Goal: Answer question/provide support

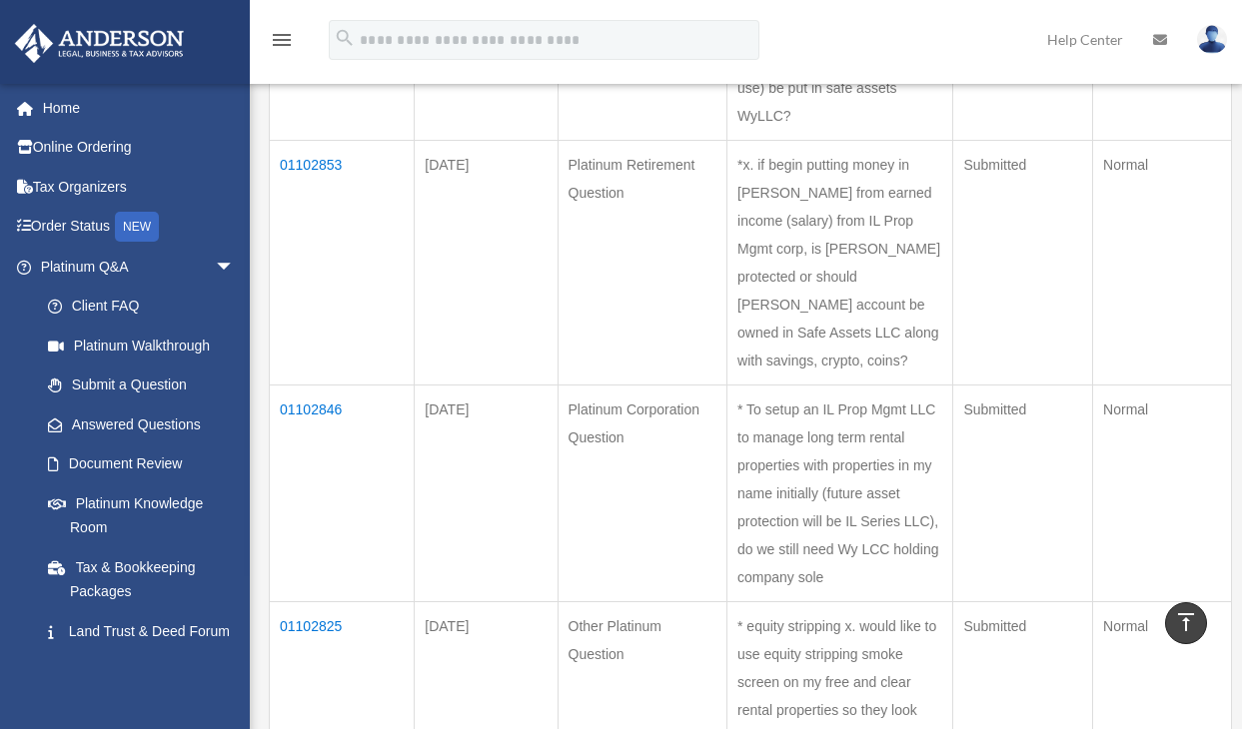
scroll to position [650, 0]
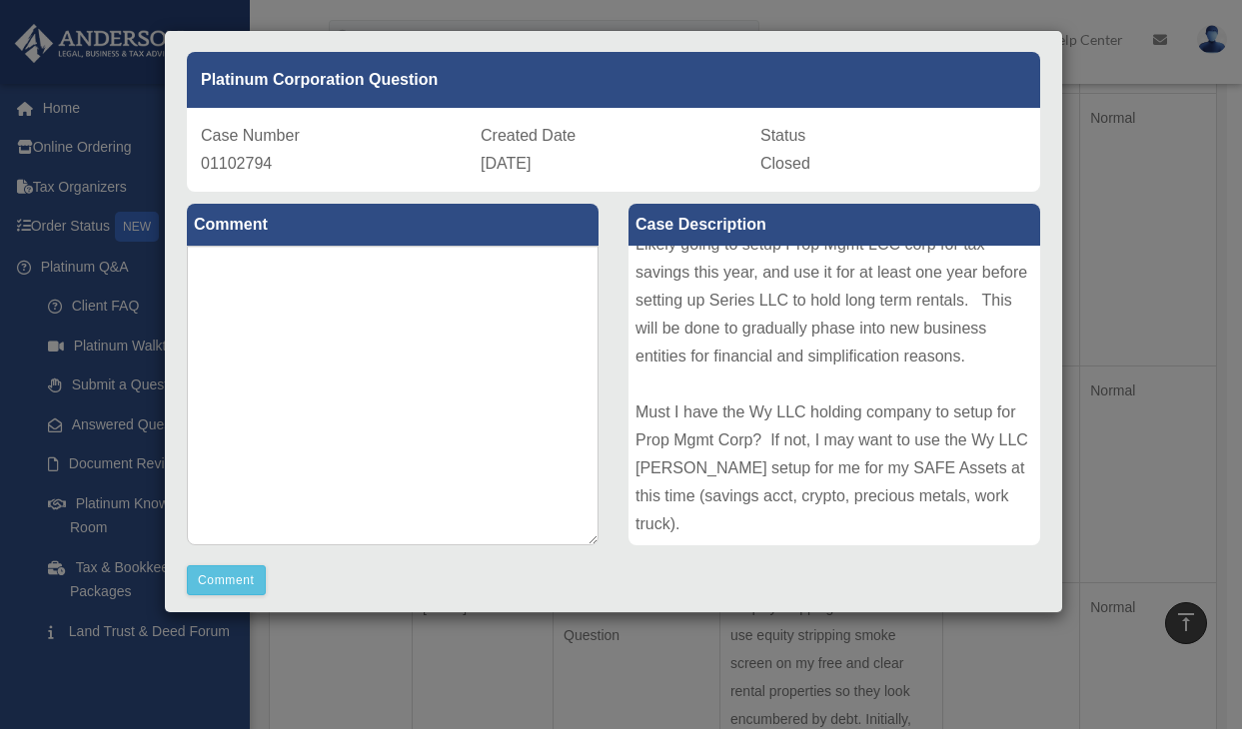
scroll to position [66, 0]
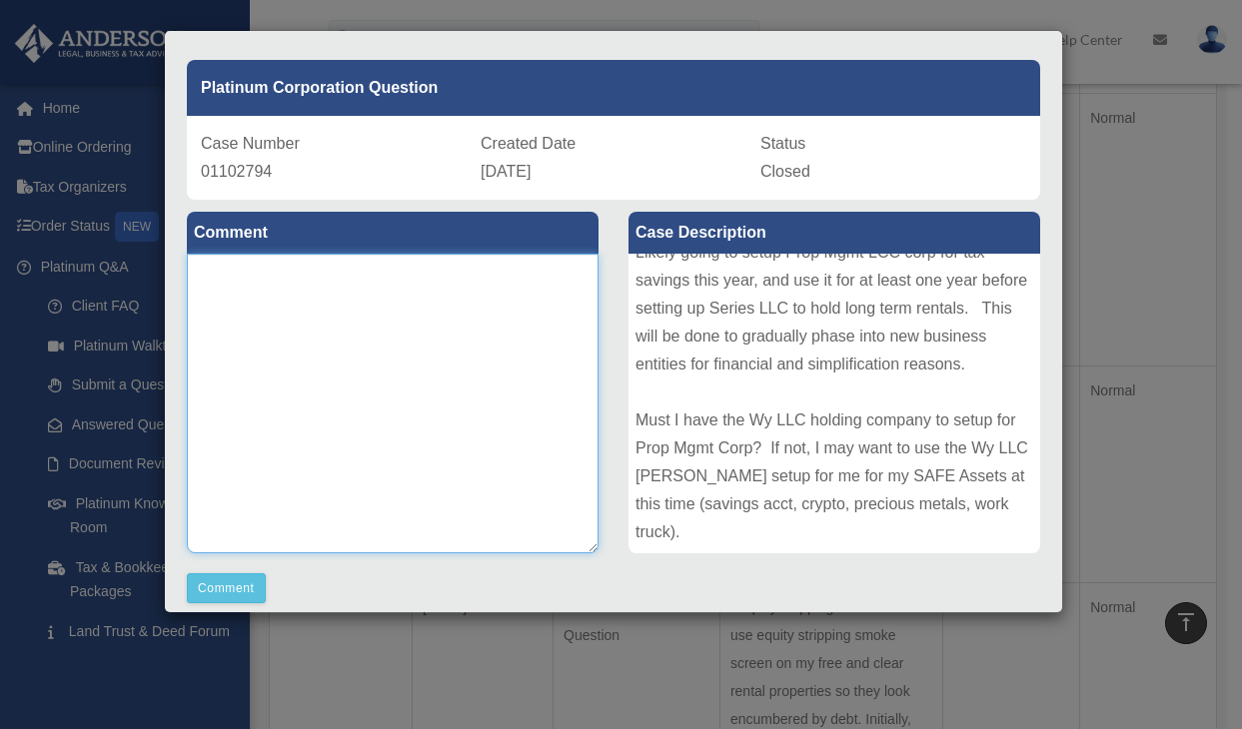
click at [315, 293] on textarea at bounding box center [393, 404] width 412 height 300
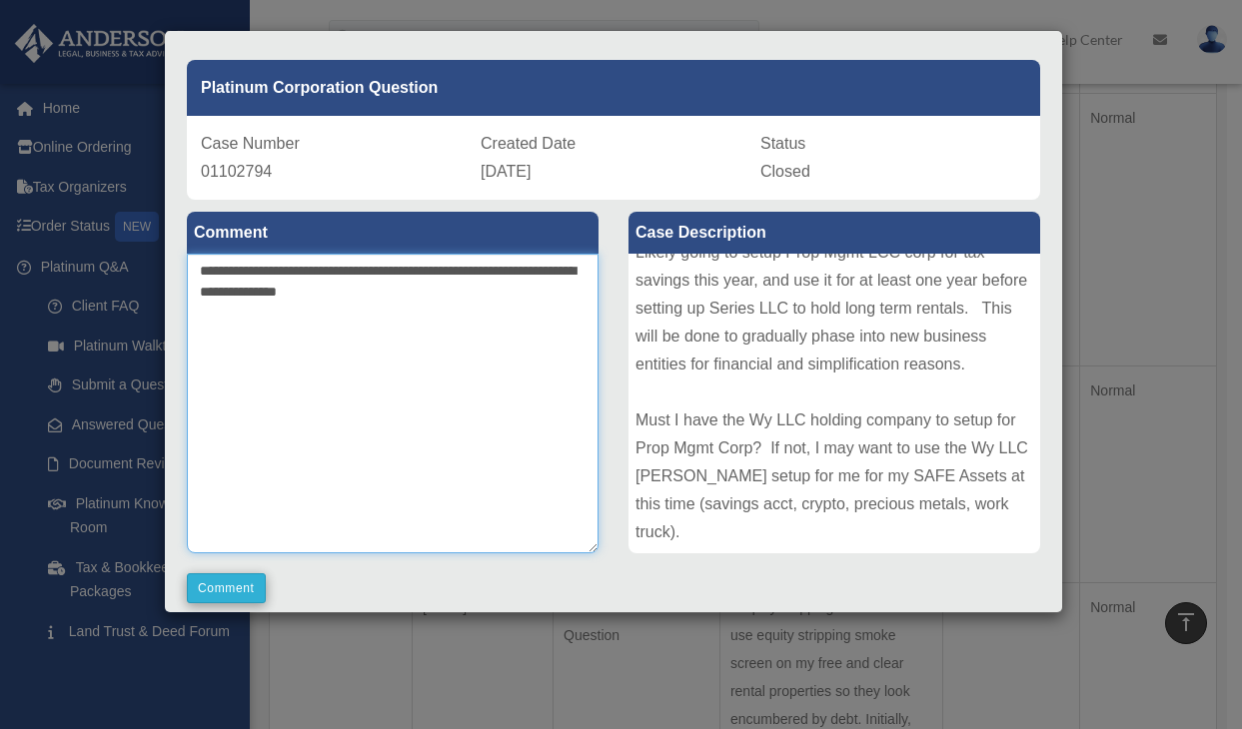
type textarea "**********"
click at [235, 587] on button "Comment" at bounding box center [226, 589] width 79 height 30
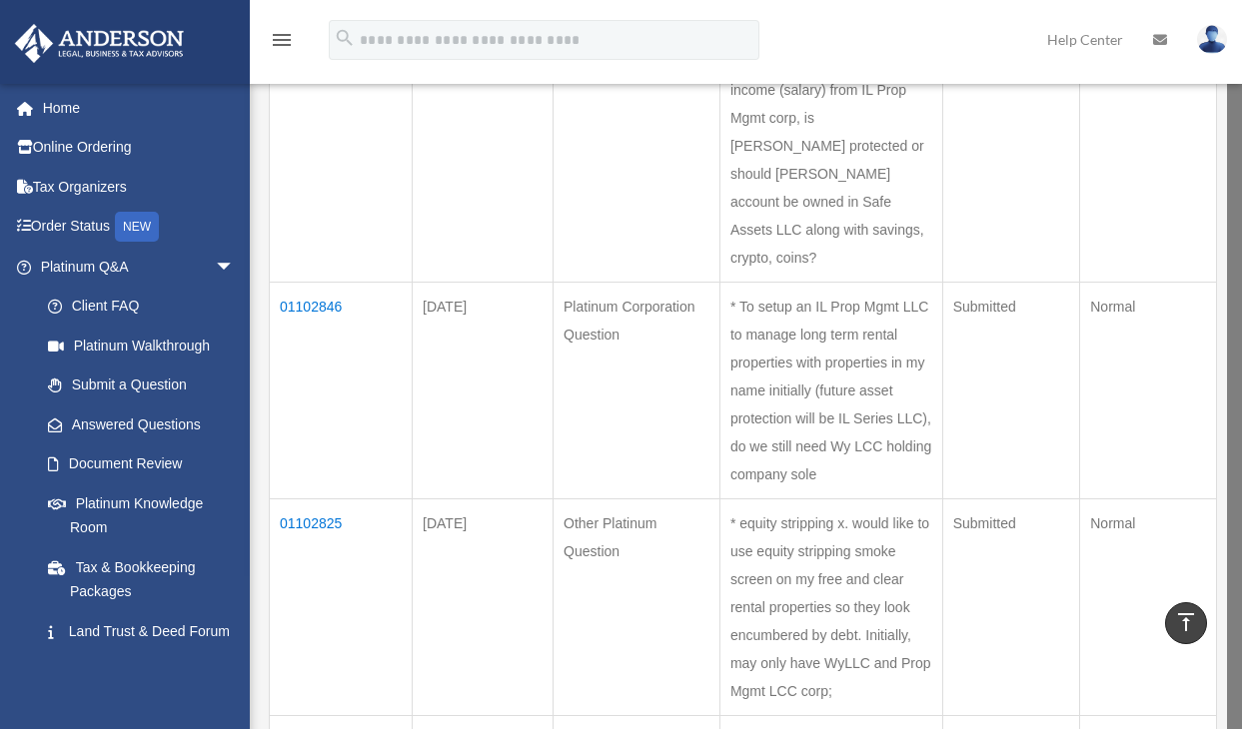
scroll to position [754, 0]
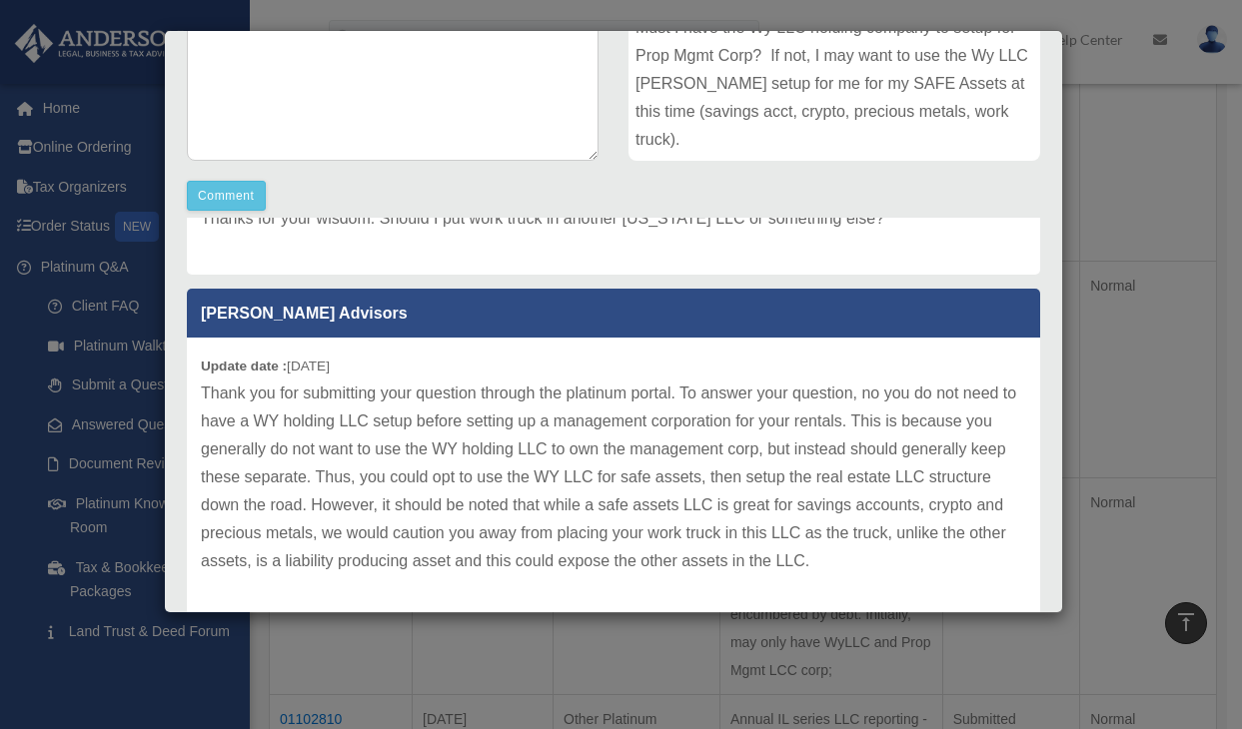
scroll to position [146, 0]
click at [275, 560] on p "Thank you for submitting your question through the platinum portal. To answer y…" at bounding box center [613, 478] width 825 height 196
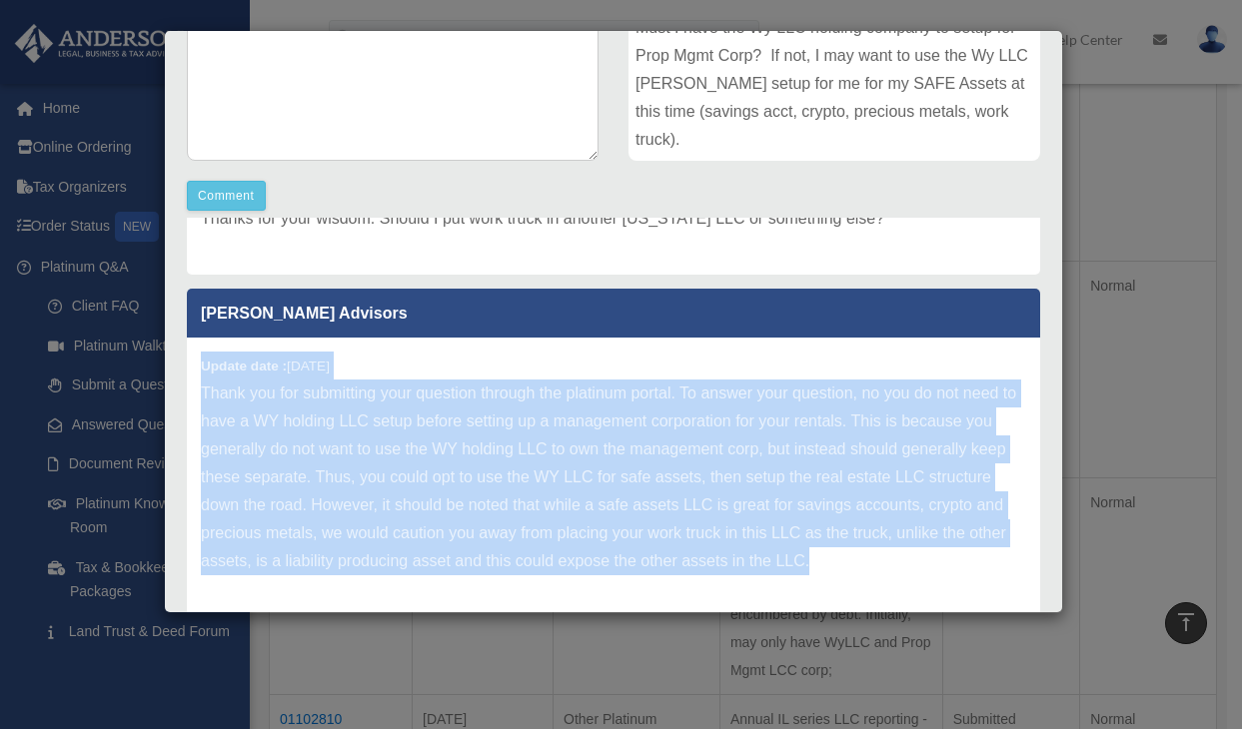
drag, startPoint x: 274, startPoint y: 560, endPoint x: 189, endPoint y: 330, distance: 245.0
click at [189, 338] on div "Update date : [DATE] Thank you for submitting your question through the platinu…" at bounding box center [613, 478] width 853 height 280
copy div "Update date : [DATE] Thank you for submitting your question through the platinu…"
click at [392, 493] on p "Thank you for submitting your question through the platinum portal. To answer y…" at bounding box center [613, 478] width 825 height 196
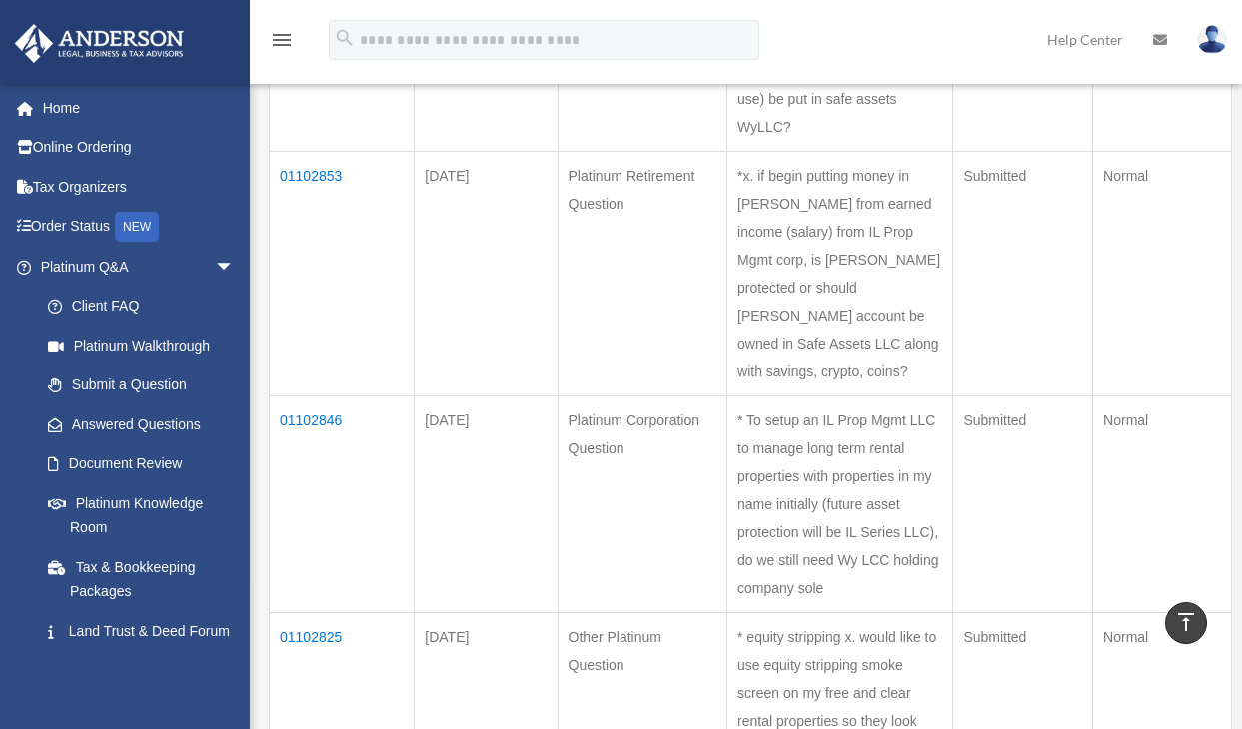
scroll to position [593, 0]
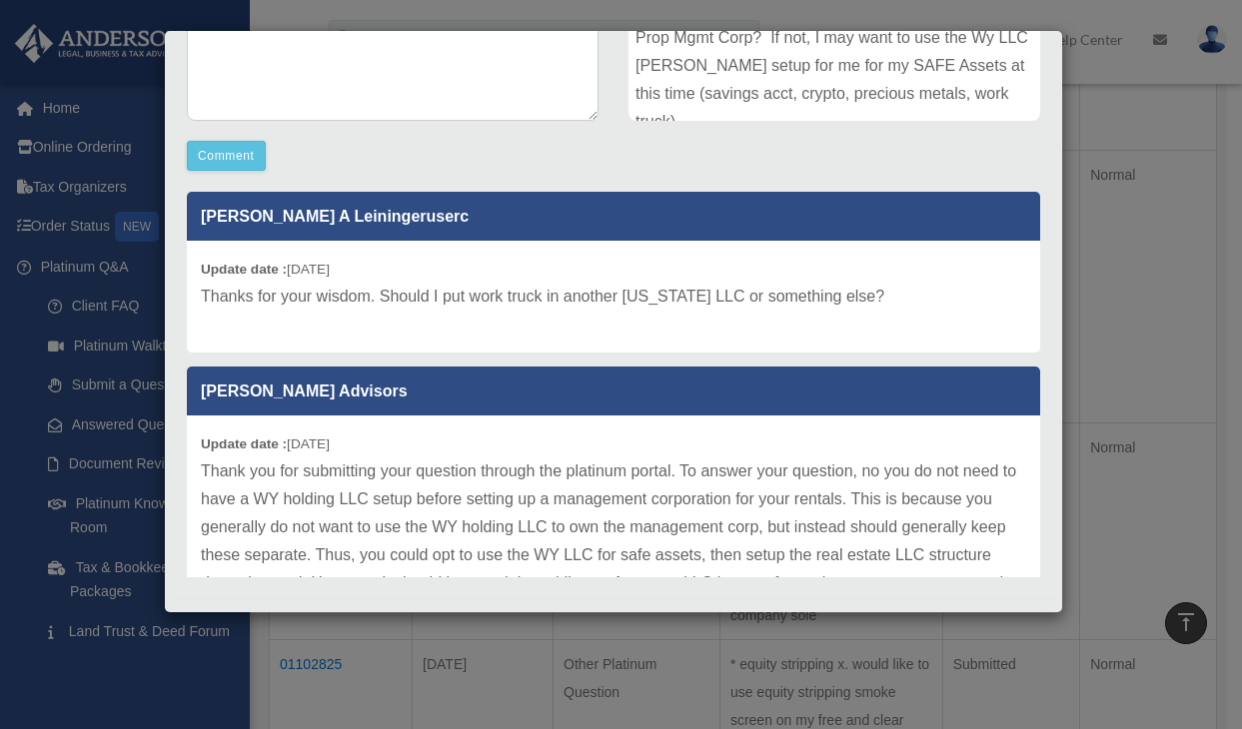
scroll to position [501, 0]
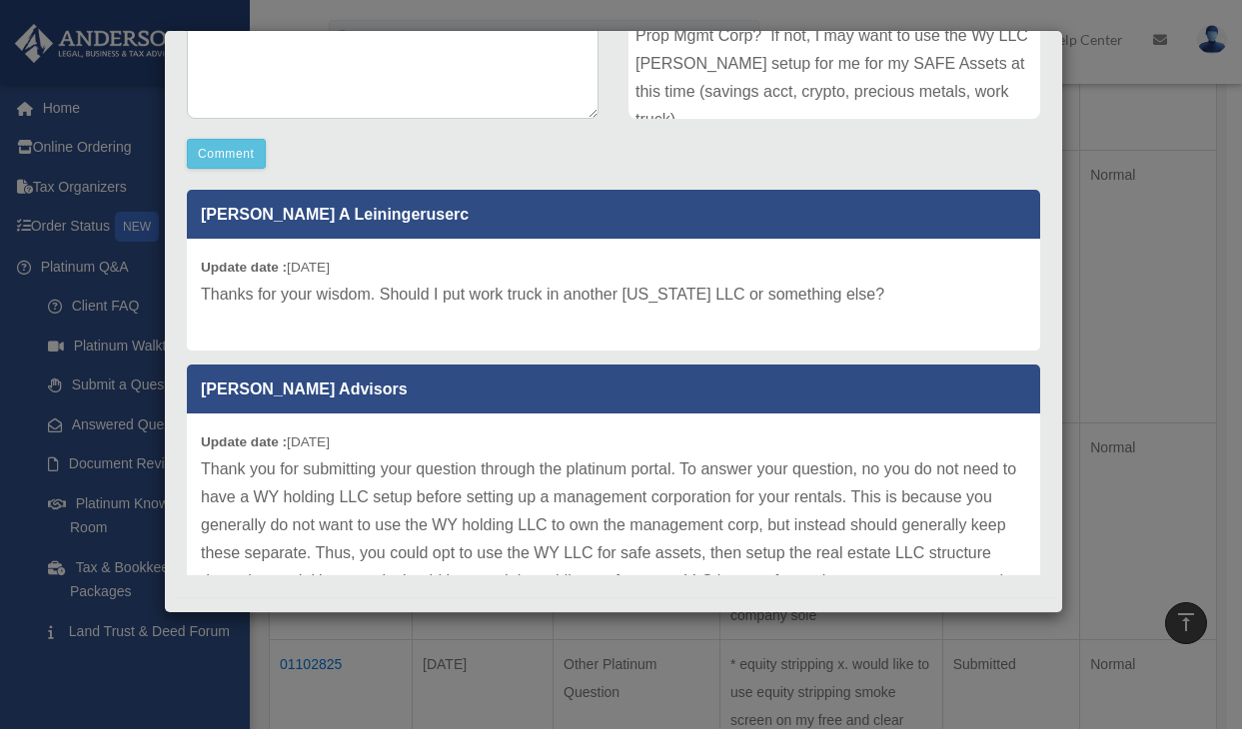
click at [495, 298] on p "Thanks for your wisdom. Should I put work truck in another [US_STATE] LLC or so…" at bounding box center [613, 295] width 825 height 28
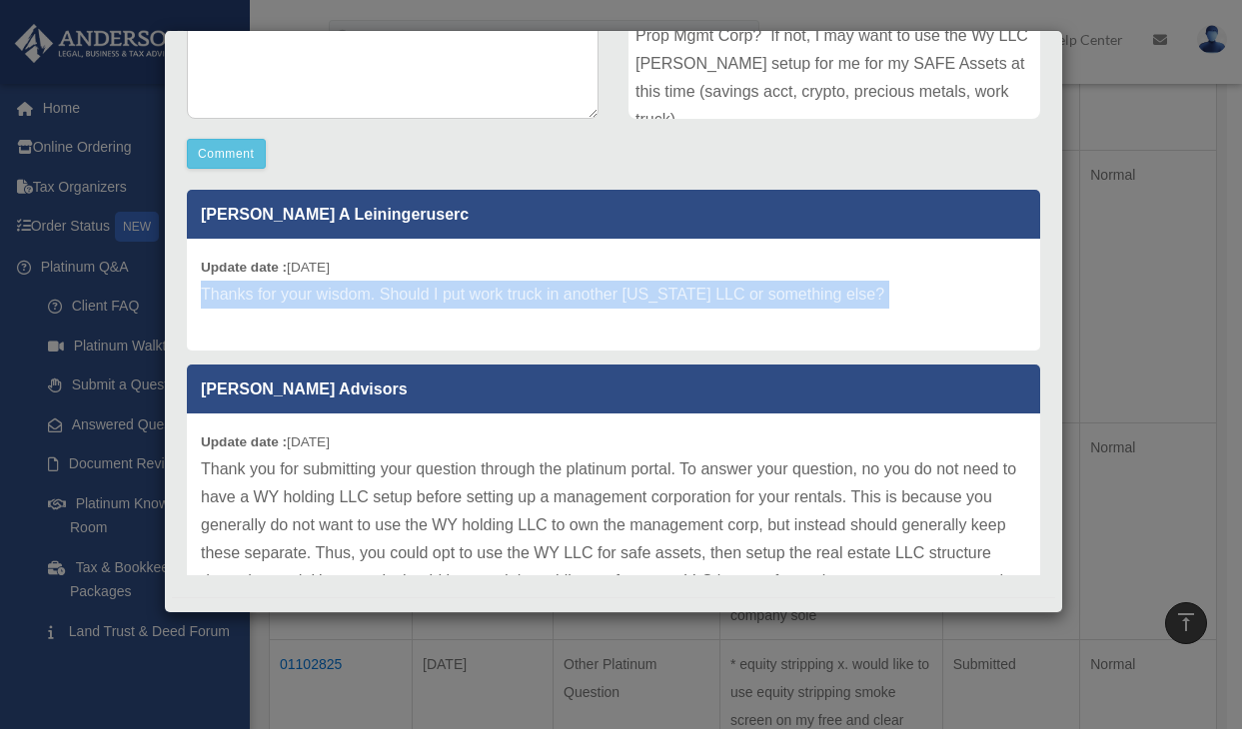
click at [495, 298] on p "Thanks for your wisdom. Should I put work truck in another [US_STATE] LLC or so…" at bounding box center [613, 295] width 825 height 28
copy div "Thanks for your wisdom. Should I put work truck in another [US_STATE] LLC or so…"
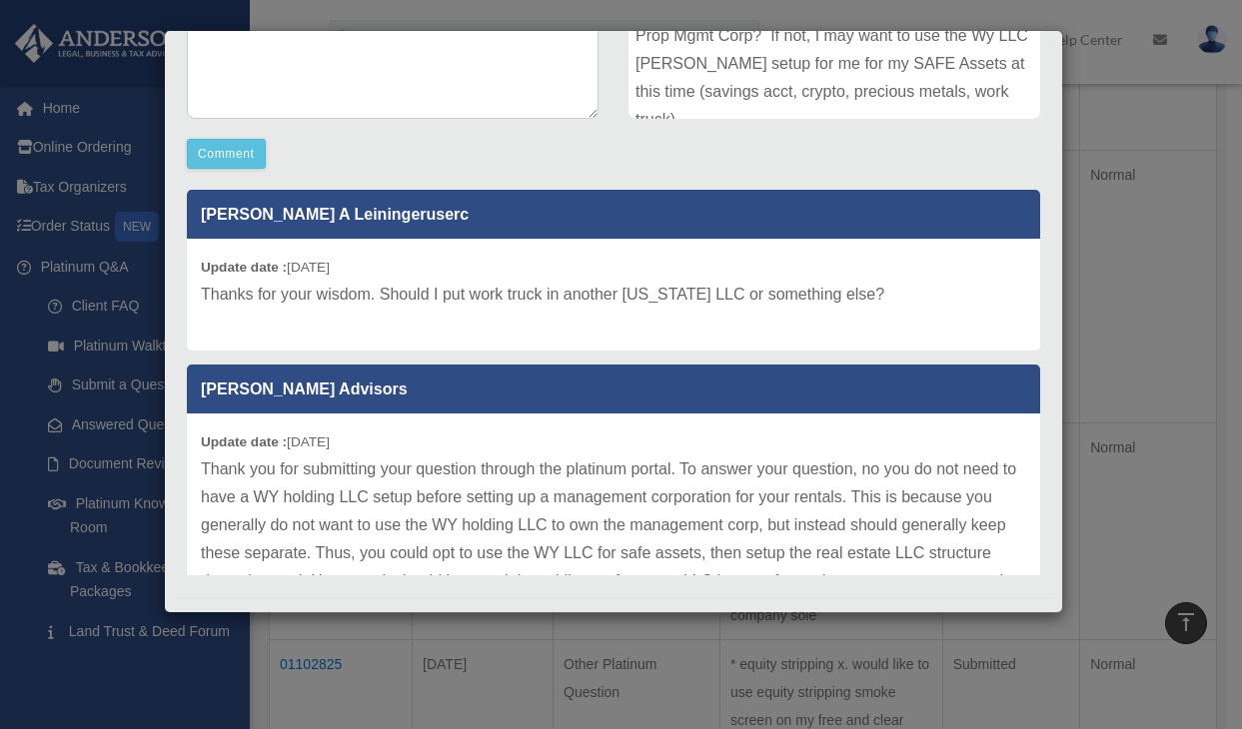
click at [453, 644] on div "Case Detail × Platinum Corporation Question Case Number 01102794 Created Date […" at bounding box center [621, 364] width 1242 height 729
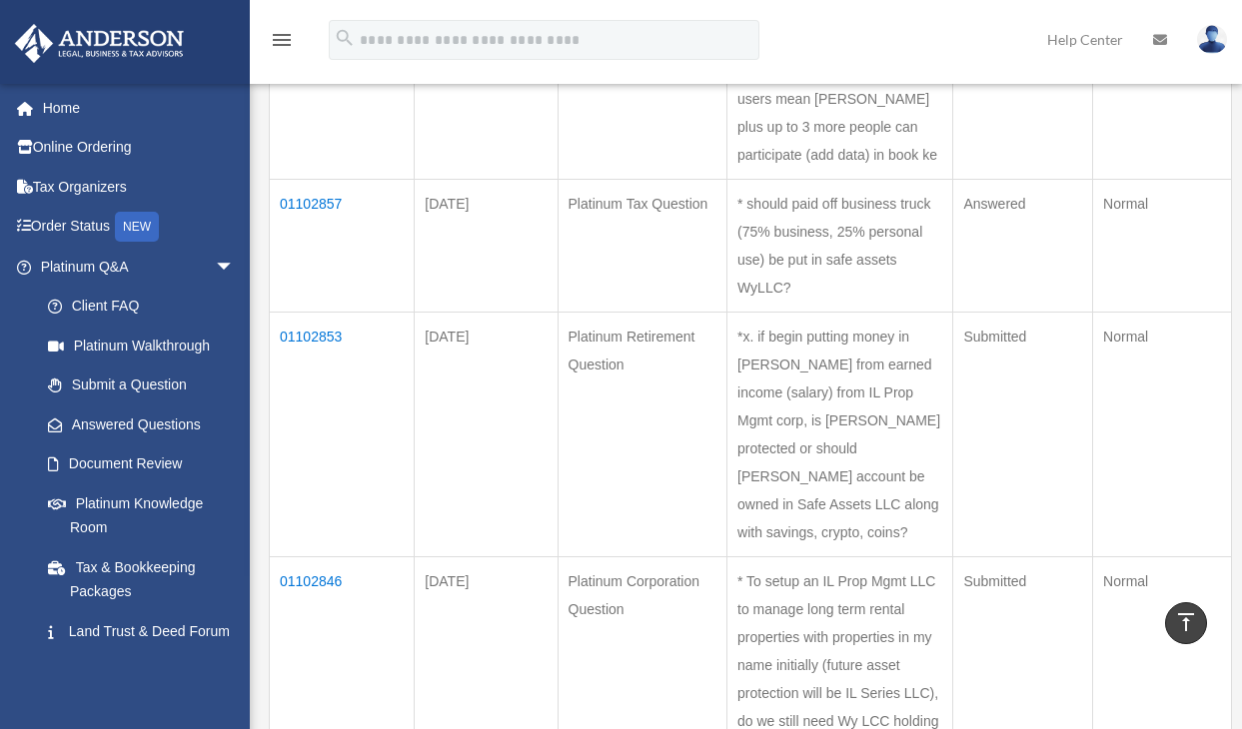
scroll to position [432, 0]
click at [318, 179] on td "01102857" at bounding box center [342, 245] width 145 height 133
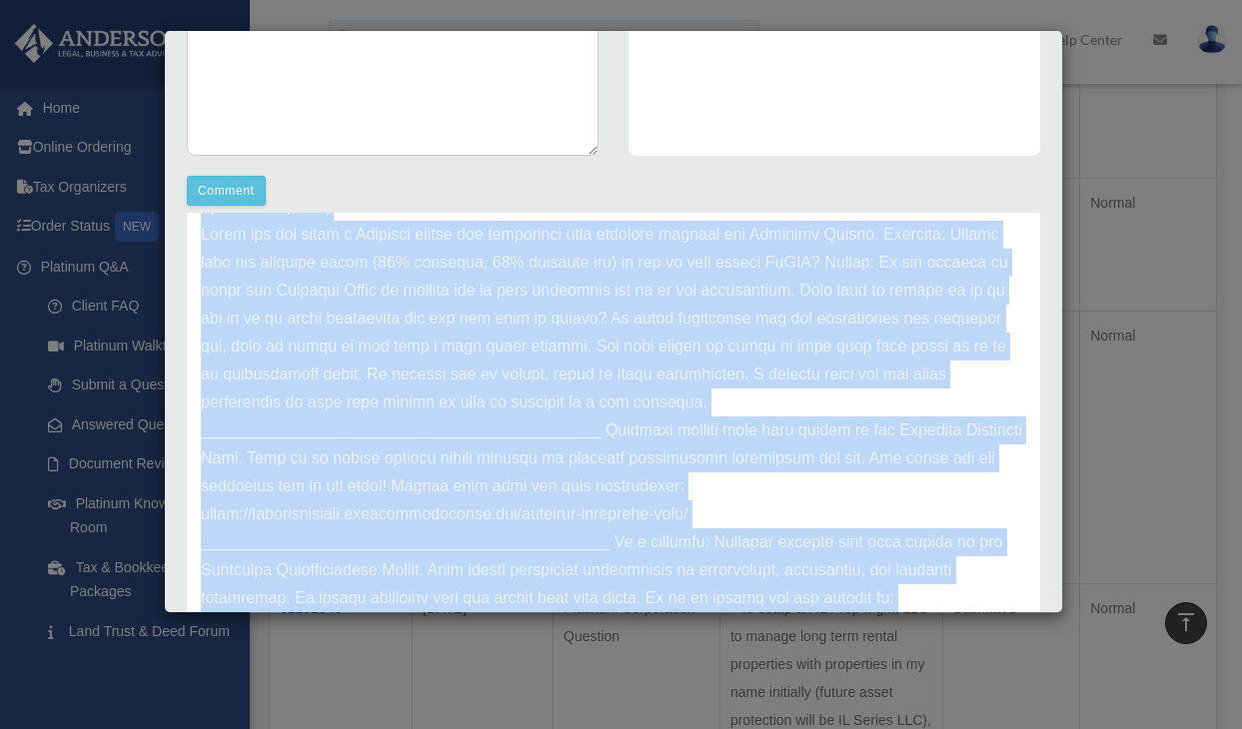
scroll to position [524, 0]
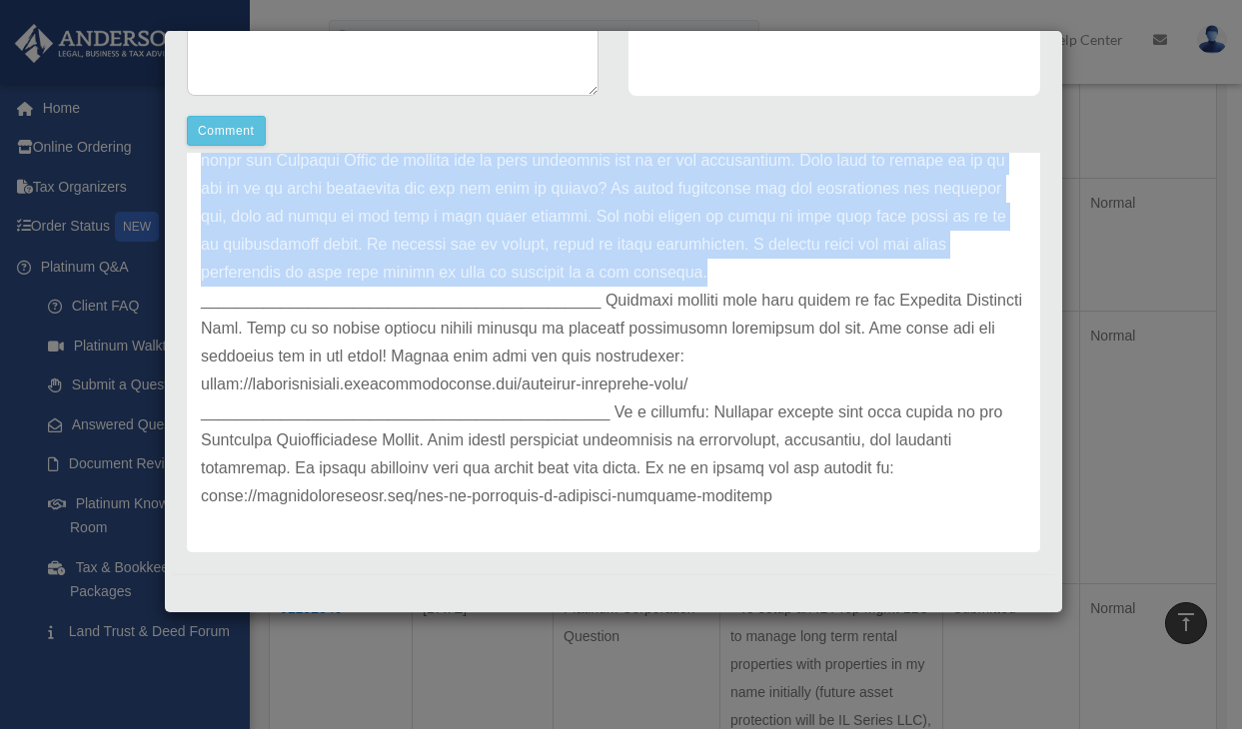
drag, startPoint x: 201, startPoint y: 456, endPoint x: 669, endPoint y: 277, distance: 501.6
click at [669, 278] on div "Update date : [DATE]" at bounding box center [613, 301] width 853 height 504
copy div "Update date : [DATE] Thank you for being a Platinum member and submitting your …"
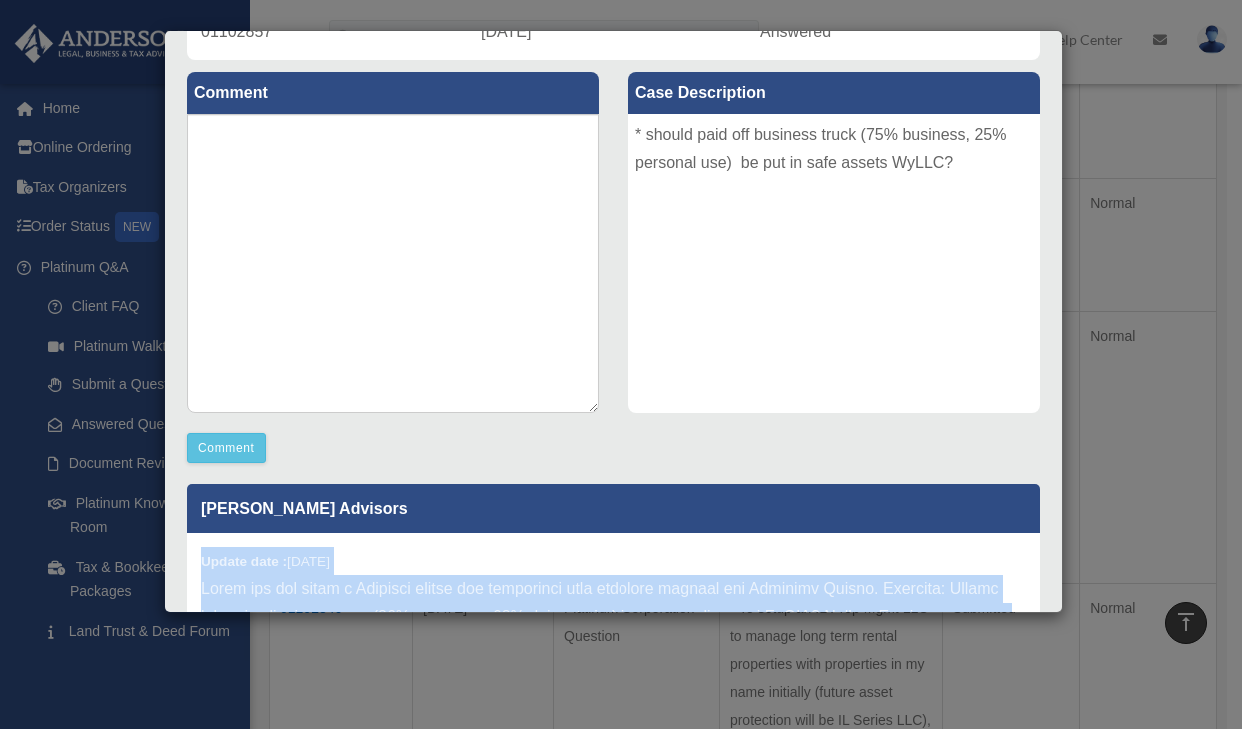
scroll to position [204, 0]
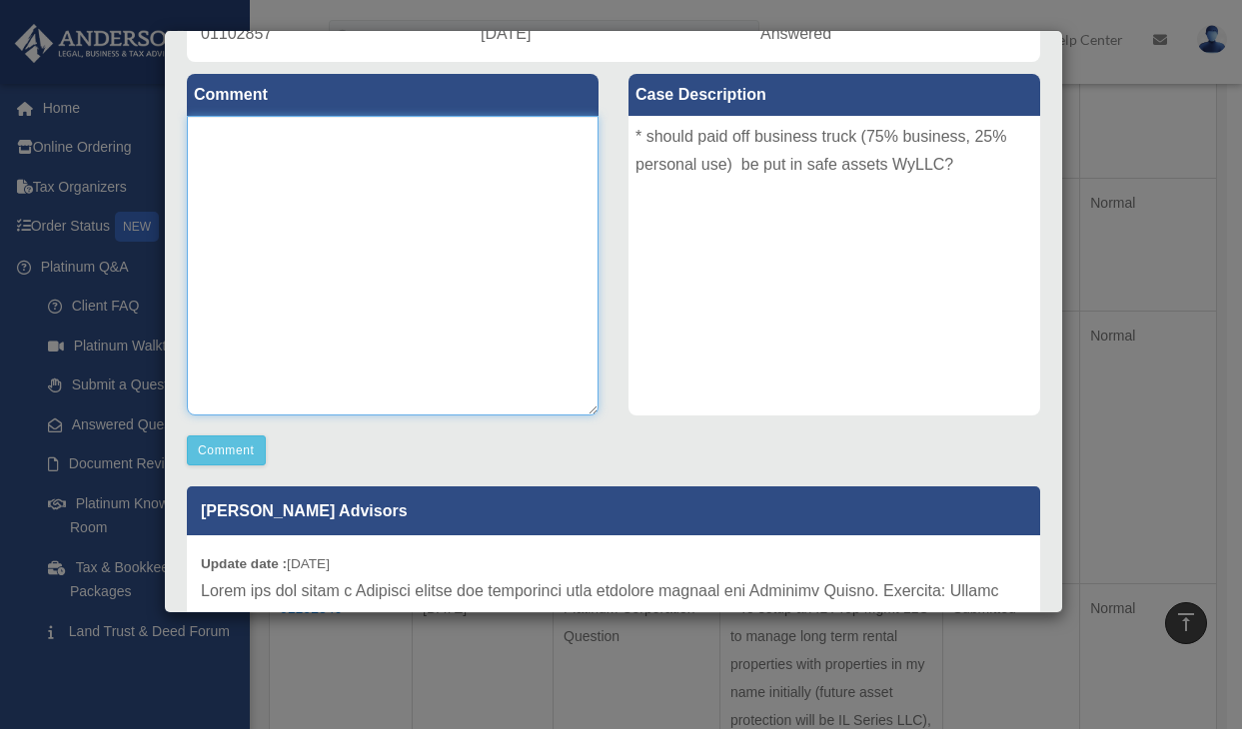
click at [376, 162] on textarea at bounding box center [393, 266] width 412 height 300
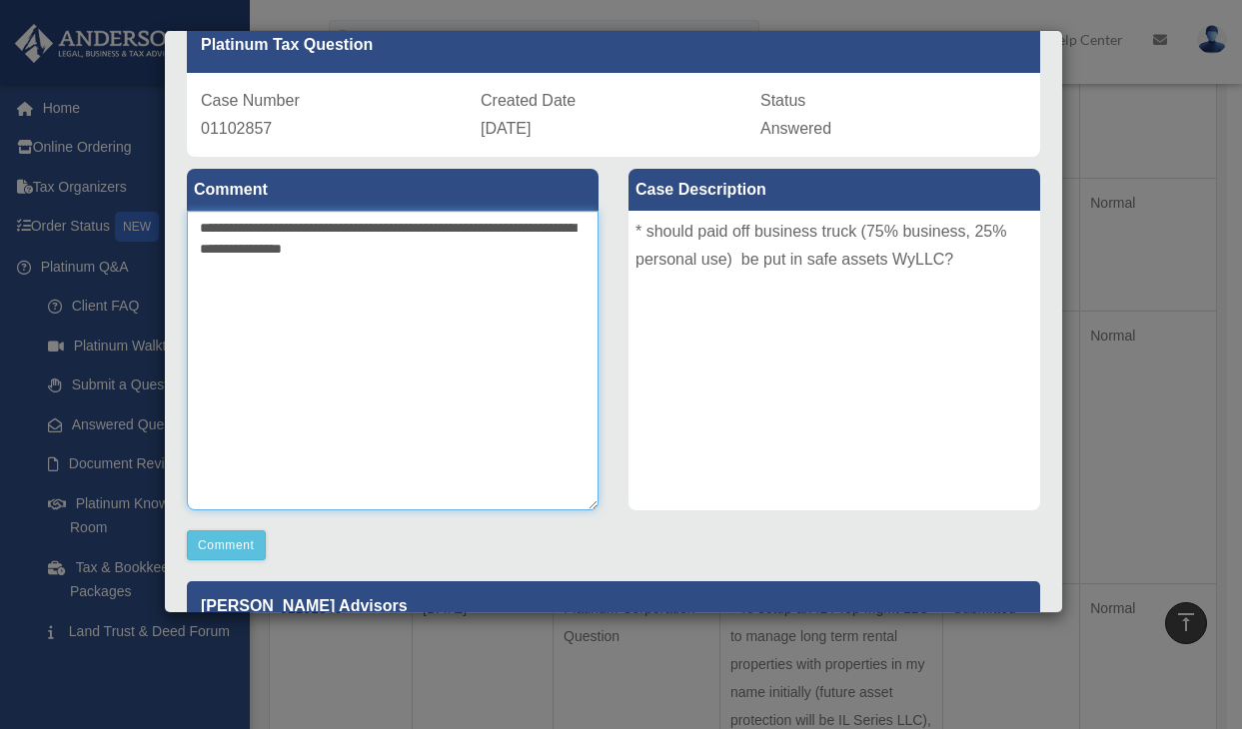
scroll to position [107, 0]
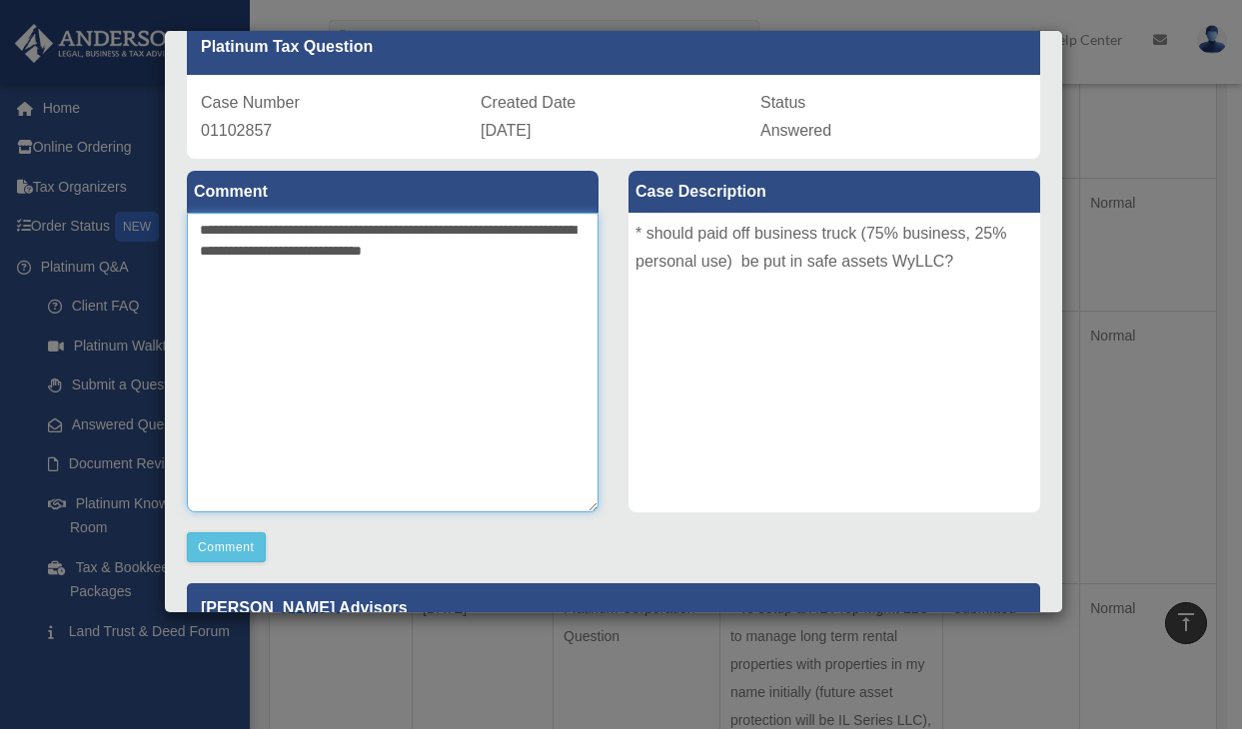
click at [382, 243] on textarea "**********" at bounding box center [393, 363] width 412 height 300
type textarea "**********"
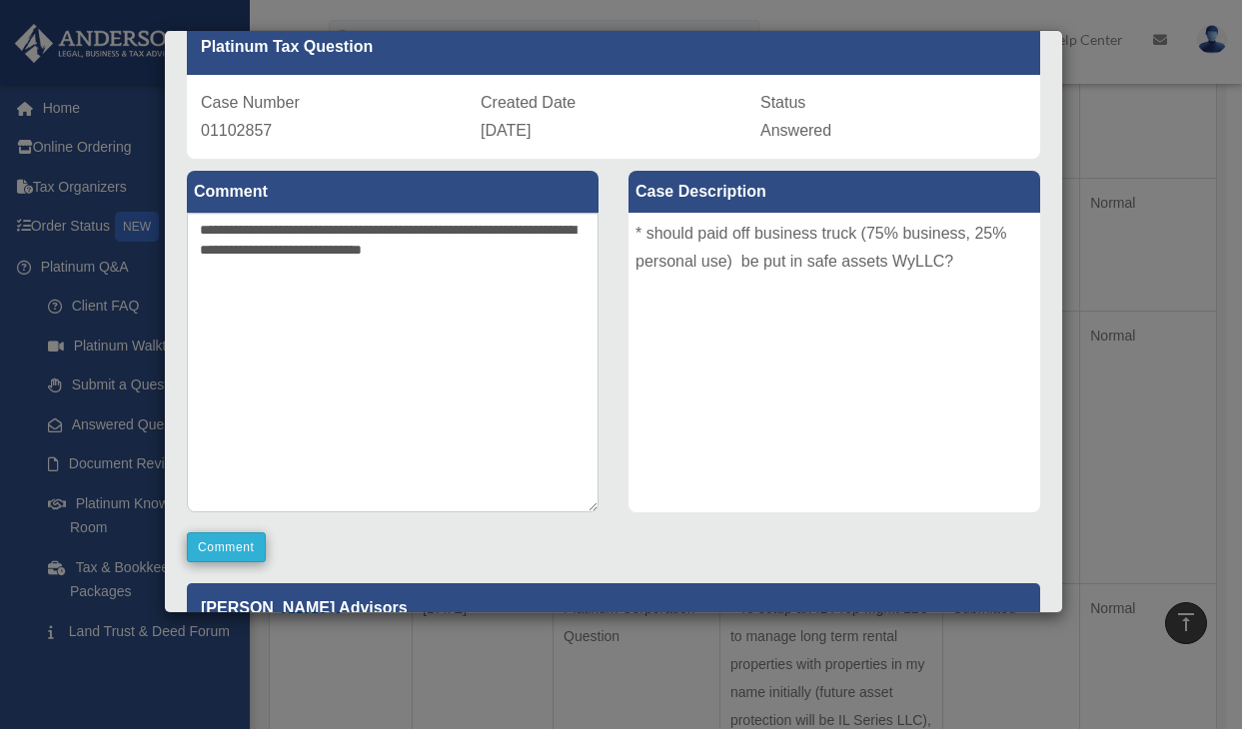
click at [220, 548] on button "Comment" at bounding box center [226, 548] width 79 height 30
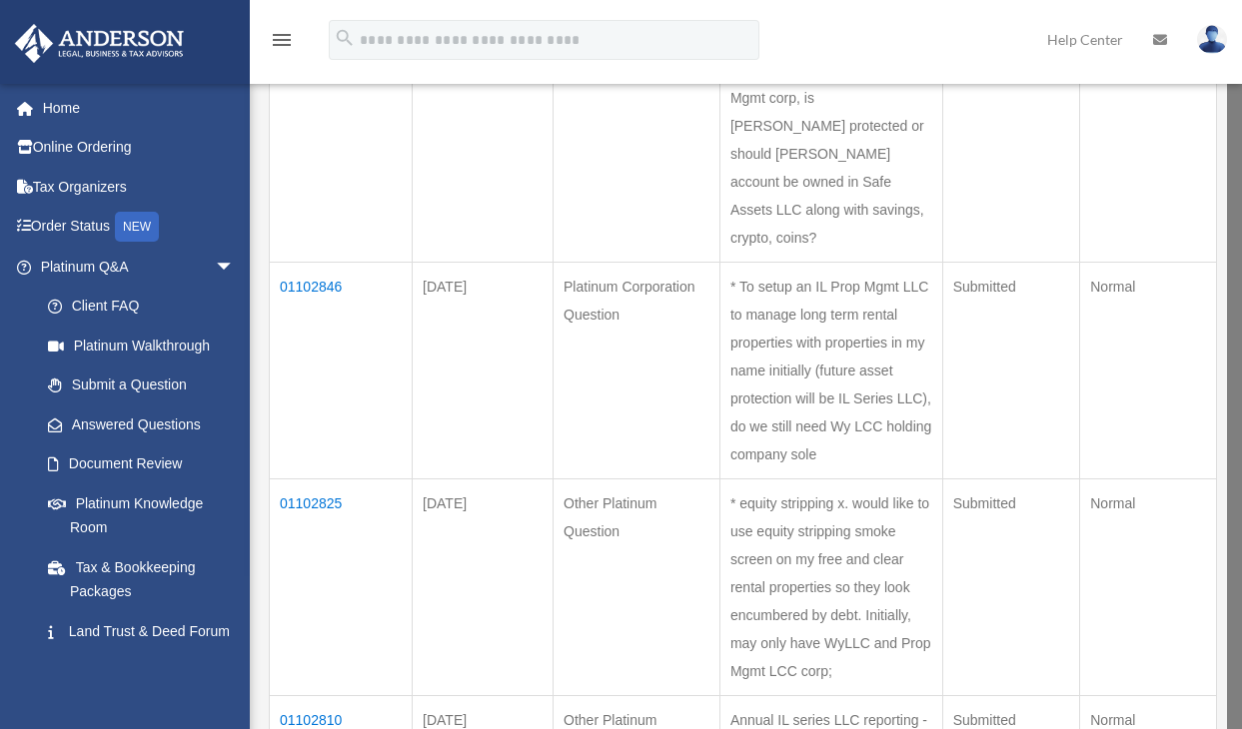
scroll to position [754, 0]
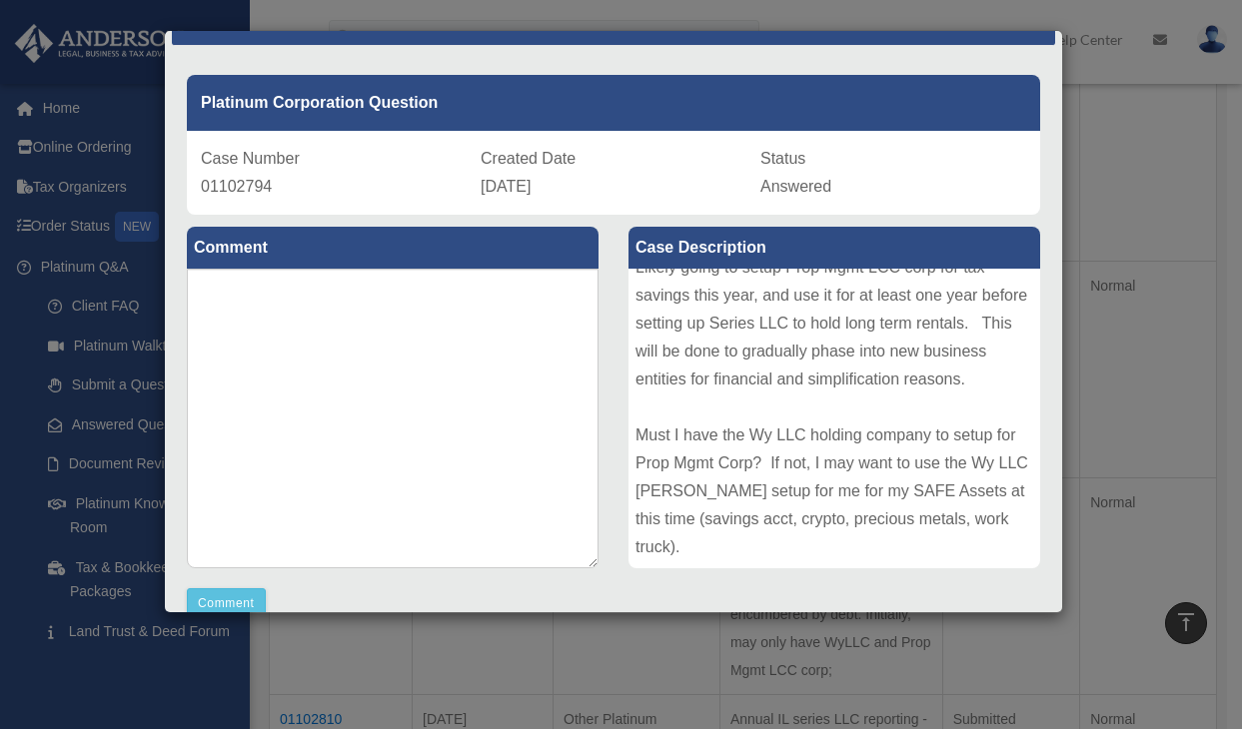
scroll to position [37, 0]
click at [1146, 226] on div "Case Detail × Platinum Corporation Question Case Number 01102794 Created Date S…" at bounding box center [621, 364] width 1242 height 729
